Goal: Task Accomplishment & Management: Manage account settings

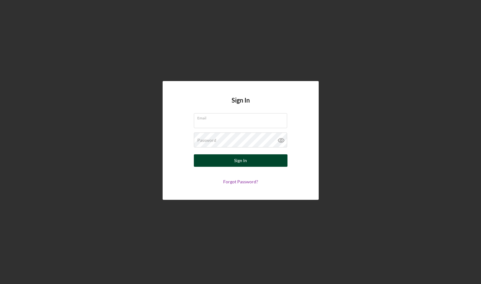
type input "[EMAIL_ADDRESS][DOMAIN_NAME]"
click at [255, 164] on button "Sign In" at bounding box center [241, 160] width 94 height 12
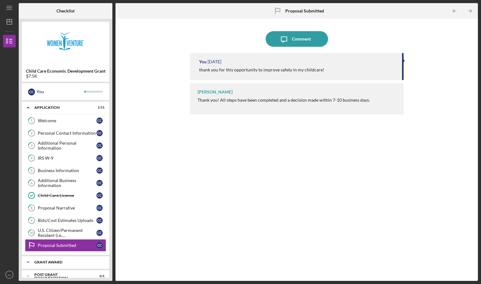
click at [54, 261] on div "Grant Award" at bounding box center [67, 263] width 67 height 4
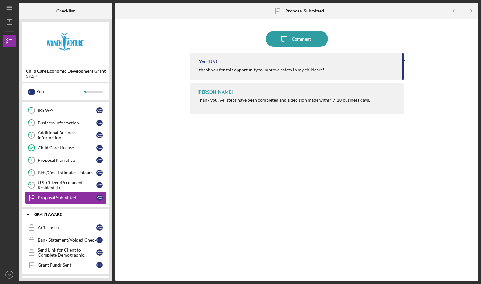
scroll to position [61, 0]
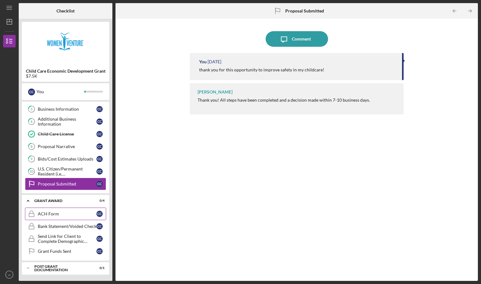
click at [46, 216] on div "ACH Form" at bounding box center [67, 214] width 59 height 5
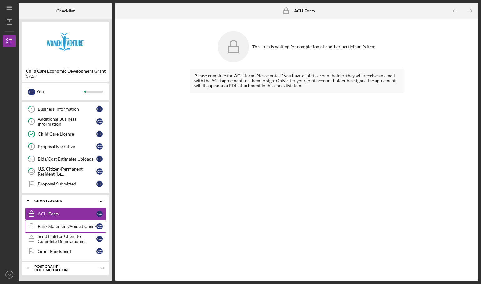
click at [44, 229] on link "Bank Statement/Voided Check Bank Statement/Voided Check c c" at bounding box center [65, 226] width 81 height 12
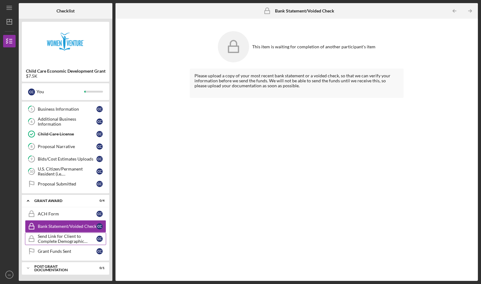
click at [46, 238] on div "Send Link for Client to Complete Demographic Information for DEED" at bounding box center [67, 239] width 59 height 10
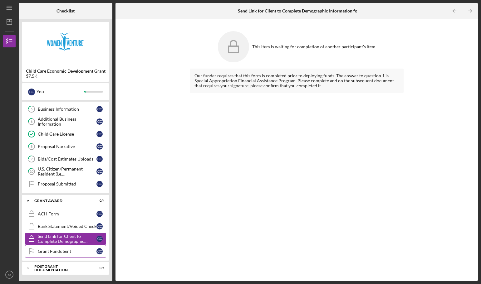
click at [44, 250] on div "Grant Funds Sent" at bounding box center [67, 251] width 59 height 5
